Goal: Find contact information: Find contact information

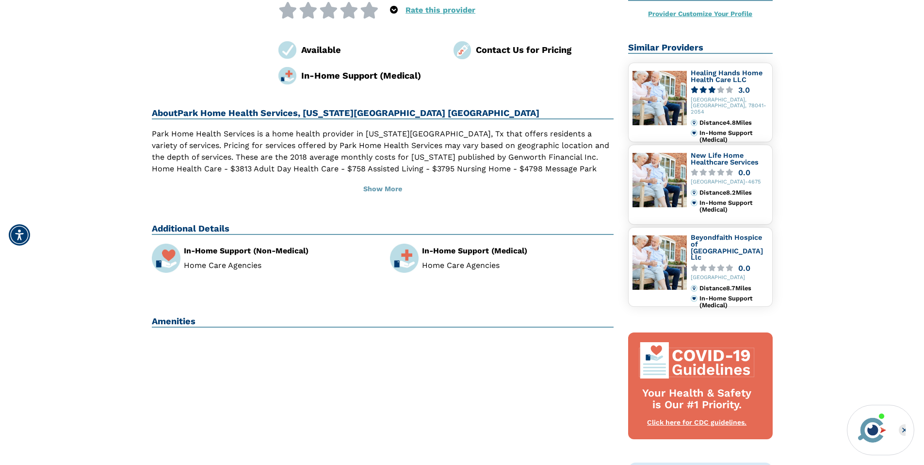
scroll to position [147, 0]
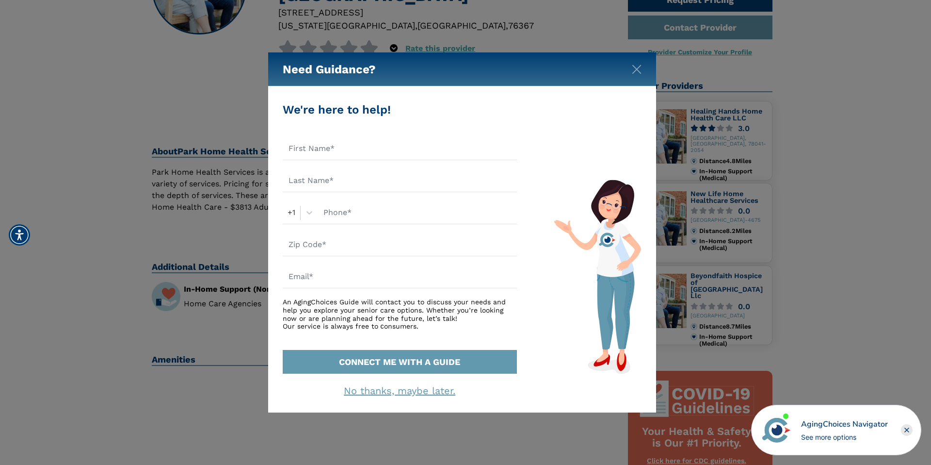
click at [649, 68] on div "Need Guidance?" at bounding box center [462, 69] width 388 height 34
click at [635, 74] on div "Need Guidance?" at bounding box center [462, 69] width 388 height 34
click at [633, 75] on div "Need Guidance?" at bounding box center [462, 69] width 388 height 34
click at [639, 60] on div "Need Guidance?" at bounding box center [462, 69] width 388 height 34
click at [638, 64] on button "Close" at bounding box center [637, 68] width 10 height 10
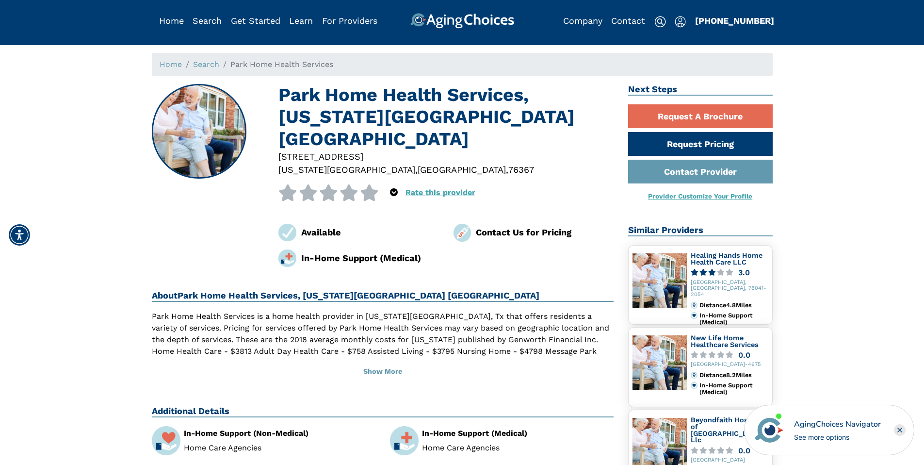
scroll to position [0, 0]
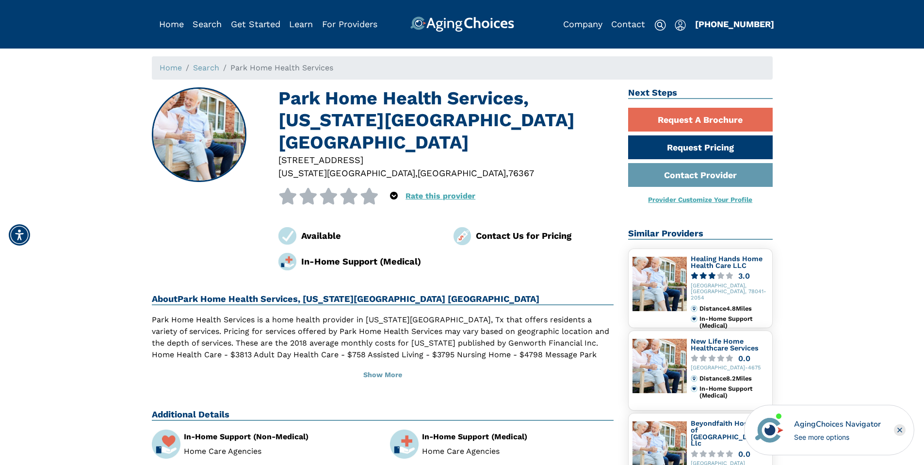
click at [162, 31] on div "Home" at bounding box center [171, 24] width 25 height 16
click at [163, 30] on div "Home" at bounding box center [171, 24] width 25 height 16
click at [168, 23] on link "Home" at bounding box center [171, 24] width 25 height 10
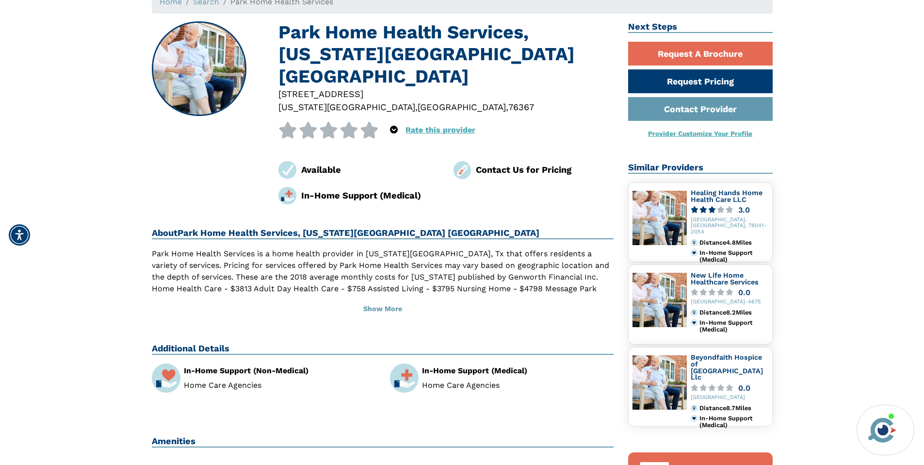
scroll to position [95, 0]
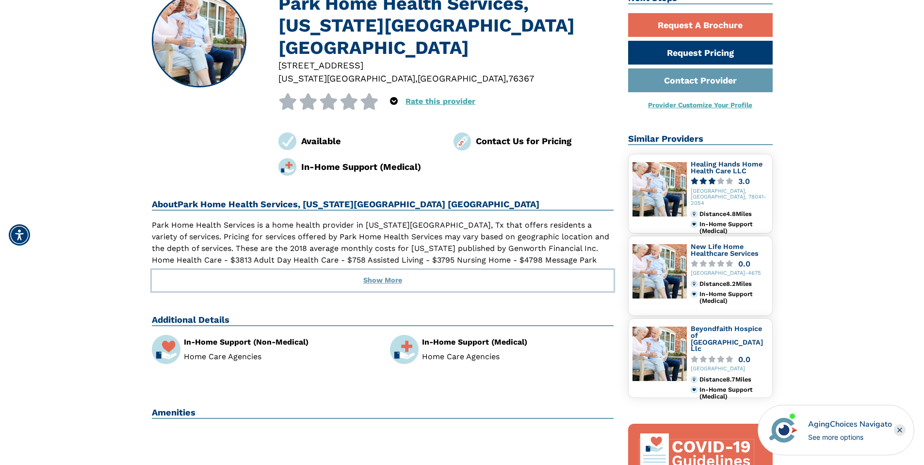
click at [394, 270] on button "Show More" at bounding box center [383, 280] width 462 height 21
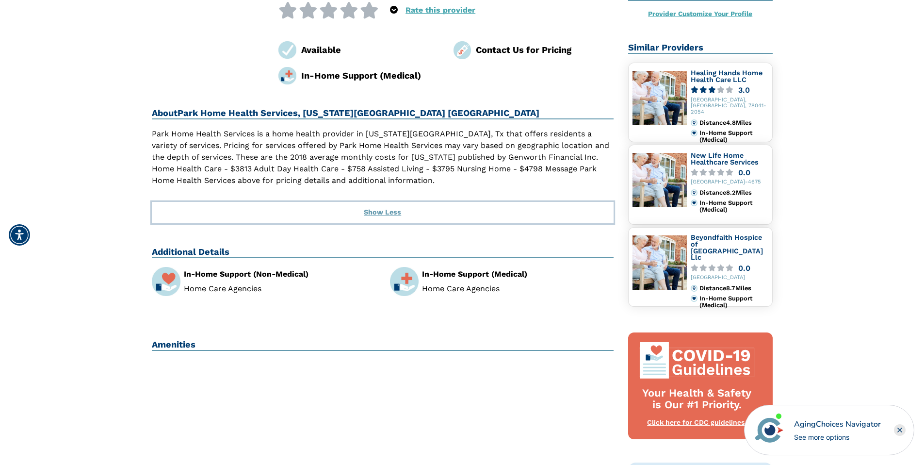
scroll to position [185, 0]
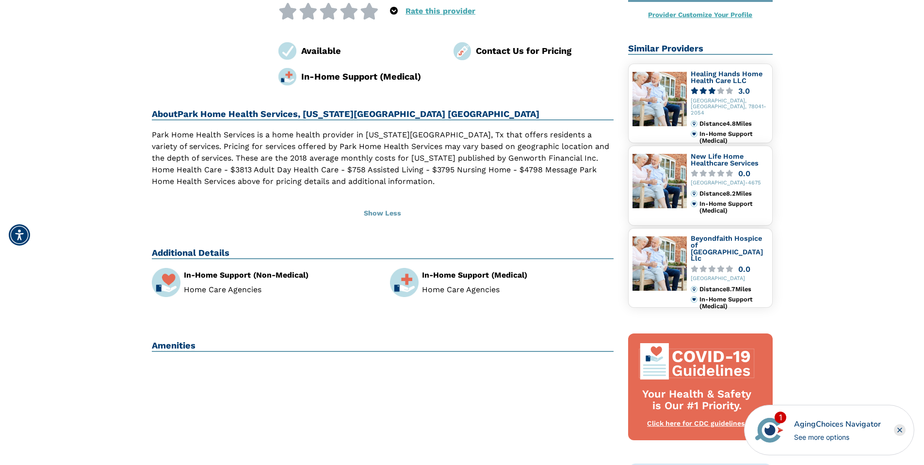
click at [331, 109] on h2 "About Park Home Health Services, Iowa Park TX" at bounding box center [383, 115] width 462 height 12
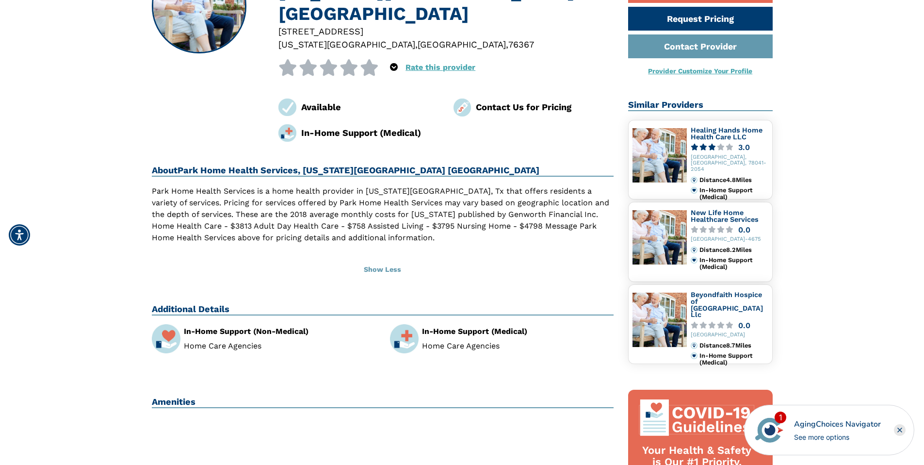
scroll to position [107, 0]
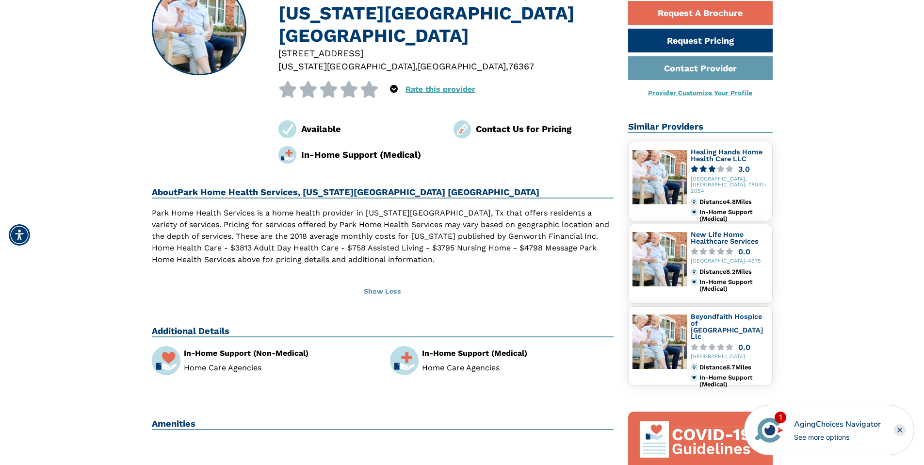
click at [328, 122] on div "Available" at bounding box center [370, 128] width 138 height 13
click at [539, 122] on div "Contact Us for Pricing" at bounding box center [545, 128] width 138 height 13
click at [534, 122] on div "Contact Us for Pricing" at bounding box center [545, 128] width 138 height 13
click at [465, 120] on img at bounding box center [462, 129] width 18 height 18
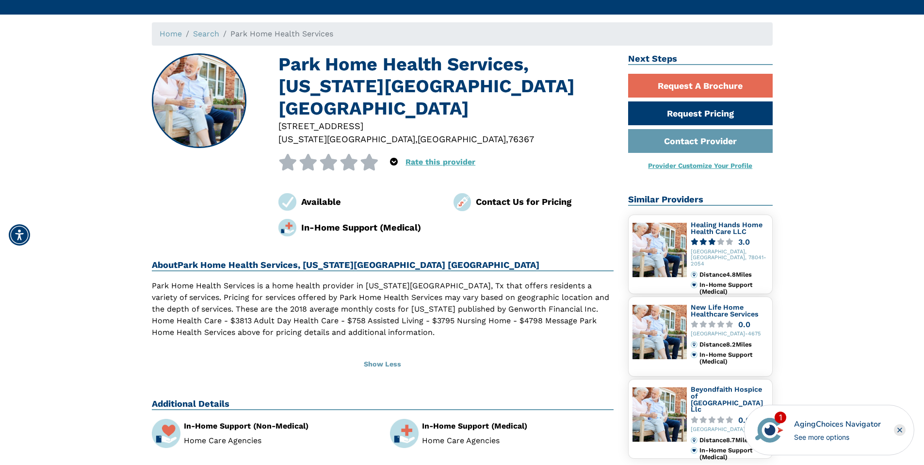
scroll to position [27, 0]
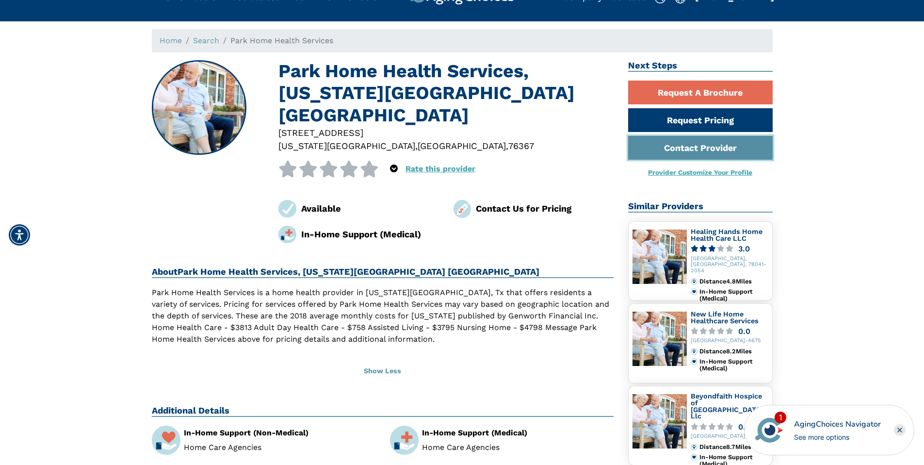
click at [711, 155] on link "Contact Provider" at bounding box center [700, 148] width 145 height 24
